Goal: Information Seeking & Learning: Learn about a topic

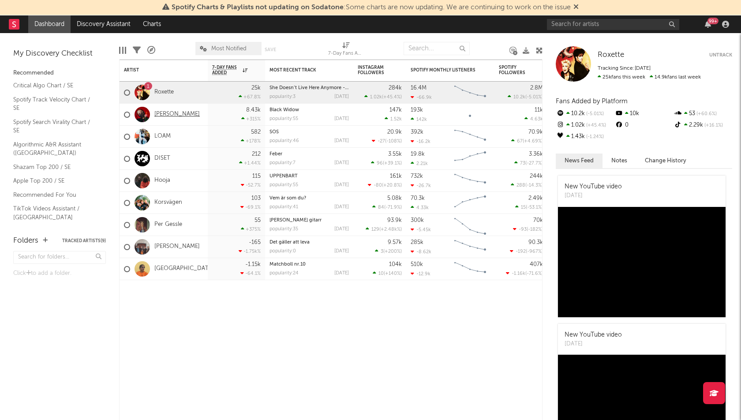
click at [162, 111] on link "[PERSON_NAME]" at bounding box center [176, 114] width 45 height 7
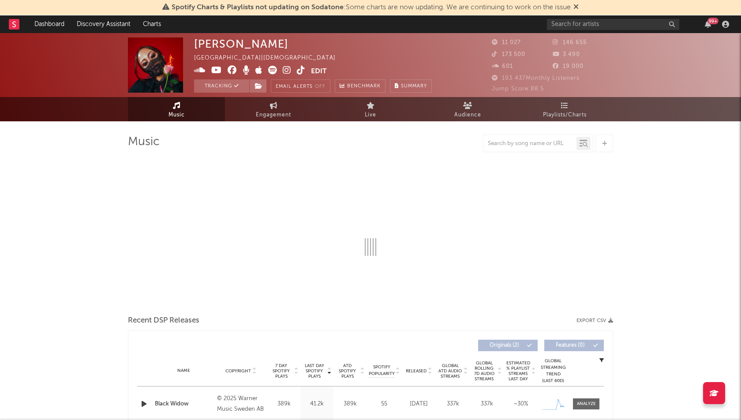
select select "1w"
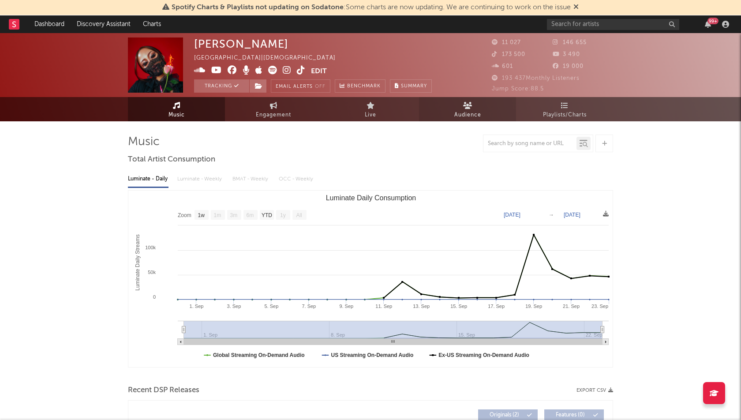
click at [469, 107] on icon at bounding box center [467, 105] width 9 height 7
